Goal: Browse casually

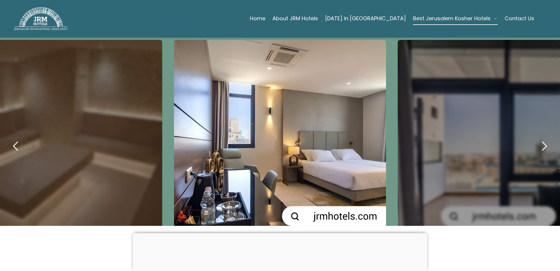
scroll to position [291, 0]
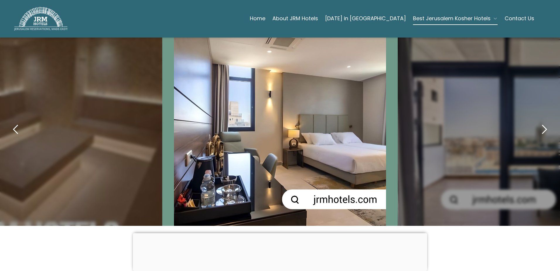
click at [538, 122] on icon "next" at bounding box center [544, 129] width 14 height 14
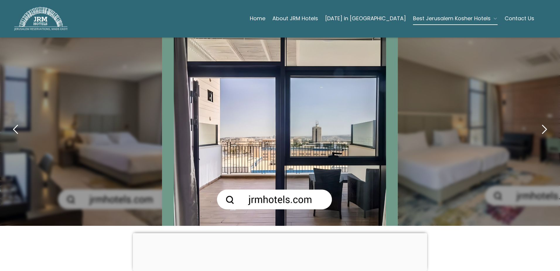
click at [542, 125] on icon "next" at bounding box center [544, 129] width 4 height 8
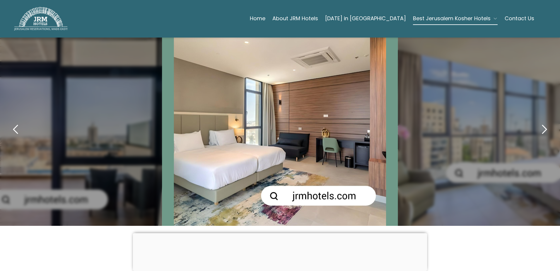
click at [542, 125] on icon "next" at bounding box center [544, 129] width 4 height 8
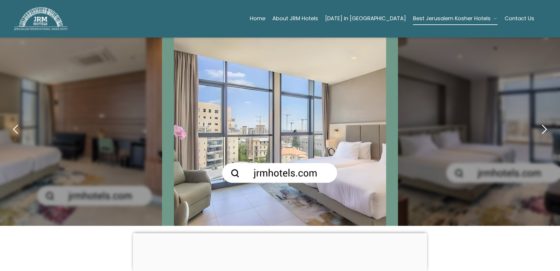
click at [537, 122] on icon "next" at bounding box center [544, 129] width 14 height 14
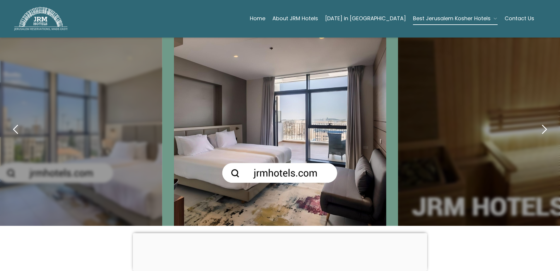
click at [537, 122] on icon "next" at bounding box center [544, 129] width 14 height 14
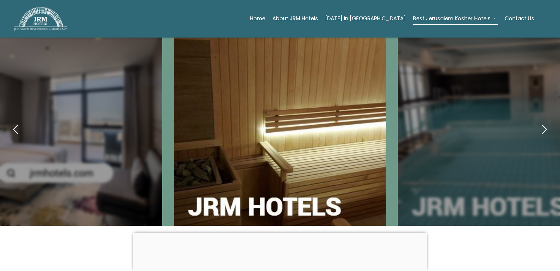
click at [537, 122] on icon "next" at bounding box center [544, 129] width 14 height 14
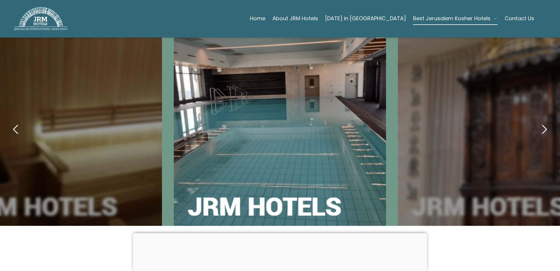
click at [537, 122] on icon "next" at bounding box center [544, 129] width 14 height 14
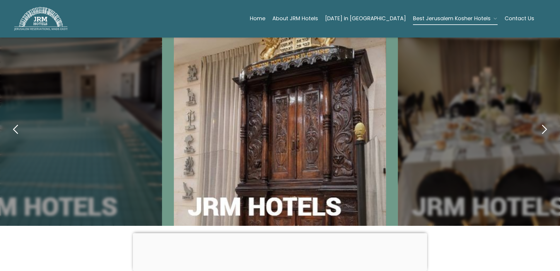
click at [537, 122] on icon "next" at bounding box center [544, 129] width 14 height 14
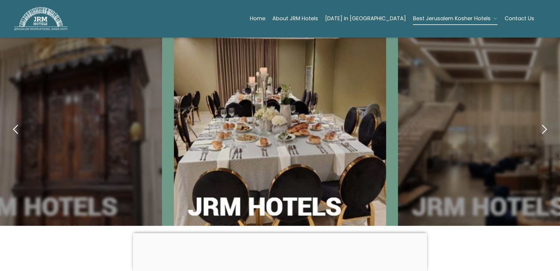
click at [537, 122] on icon "next" at bounding box center [544, 129] width 14 height 14
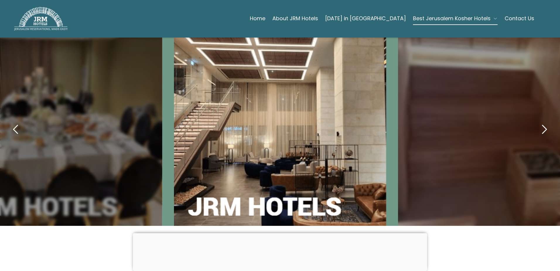
click at [537, 122] on icon "next" at bounding box center [544, 129] width 14 height 14
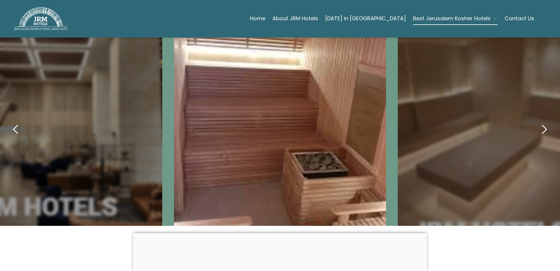
click at [537, 122] on icon "next" at bounding box center [544, 129] width 14 height 14
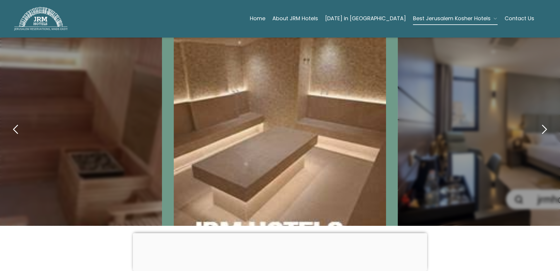
click at [537, 122] on icon "next" at bounding box center [544, 129] width 14 height 14
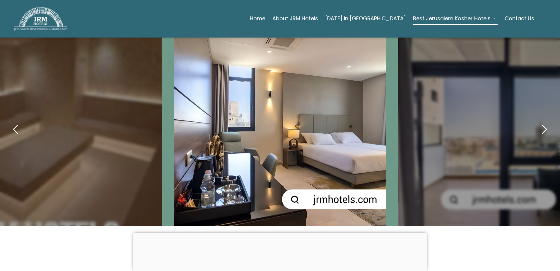
click at [537, 122] on icon "next" at bounding box center [544, 129] width 14 height 14
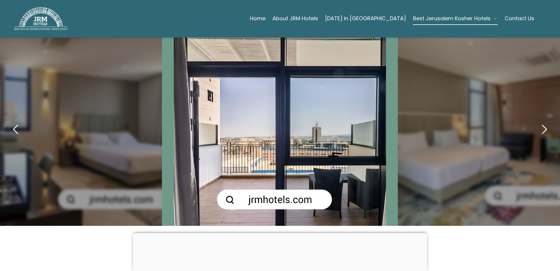
click at [537, 122] on icon "next" at bounding box center [544, 129] width 14 height 14
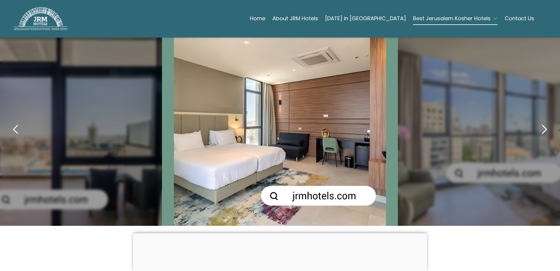
click at [537, 122] on icon "next" at bounding box center [544, 129] width 14 height 14
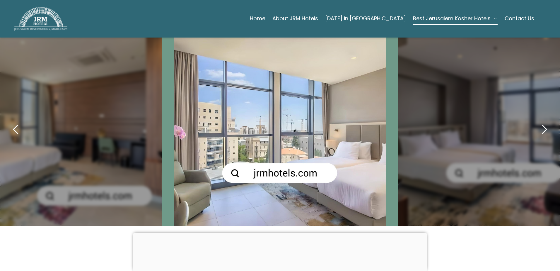
click at [538, 122] on icon "next" at bounding box center [544, 129] width 14 height 14
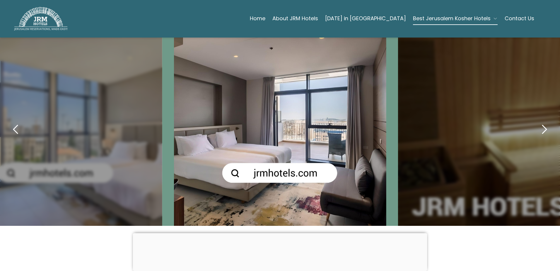
click at [539, 122] on icon "next" at bounding box center [544, 129] width 14 height 14
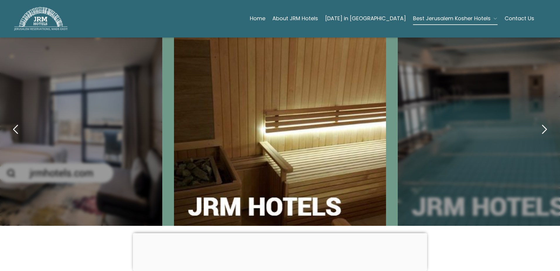
click at [539, 122] on icon "next" at bounding box center [544, 129] width 14 height 14
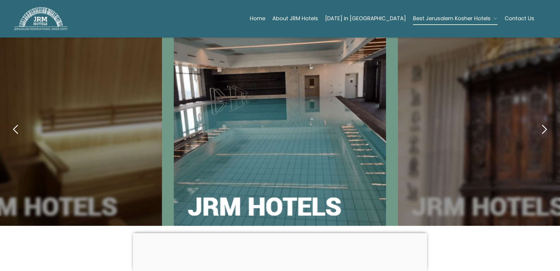
click at [539, 122] on icon "next" at bounding box center [544, 129] width 14 height 14
